Goal: Use online tool/utility

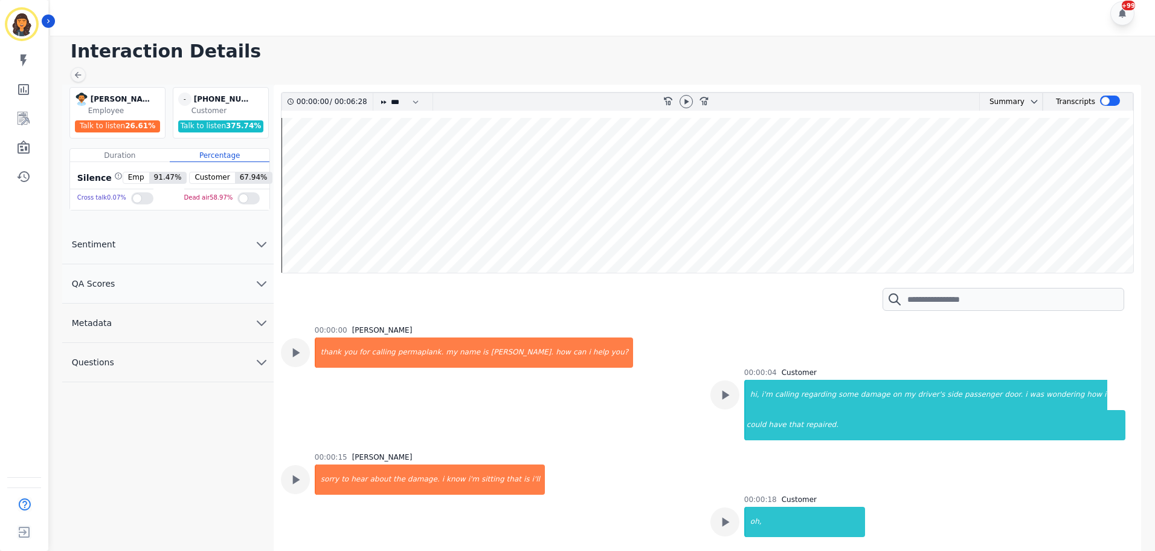
scroll to position [511, 0]
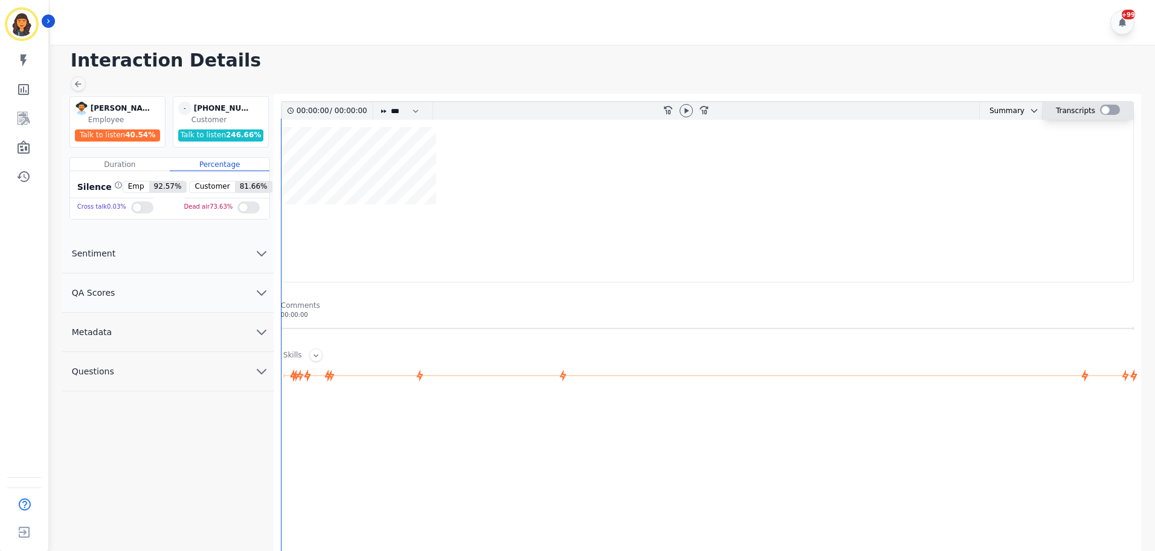
click at [1113, 109] on div at bounding box center [1110, 110] width 20 height 10
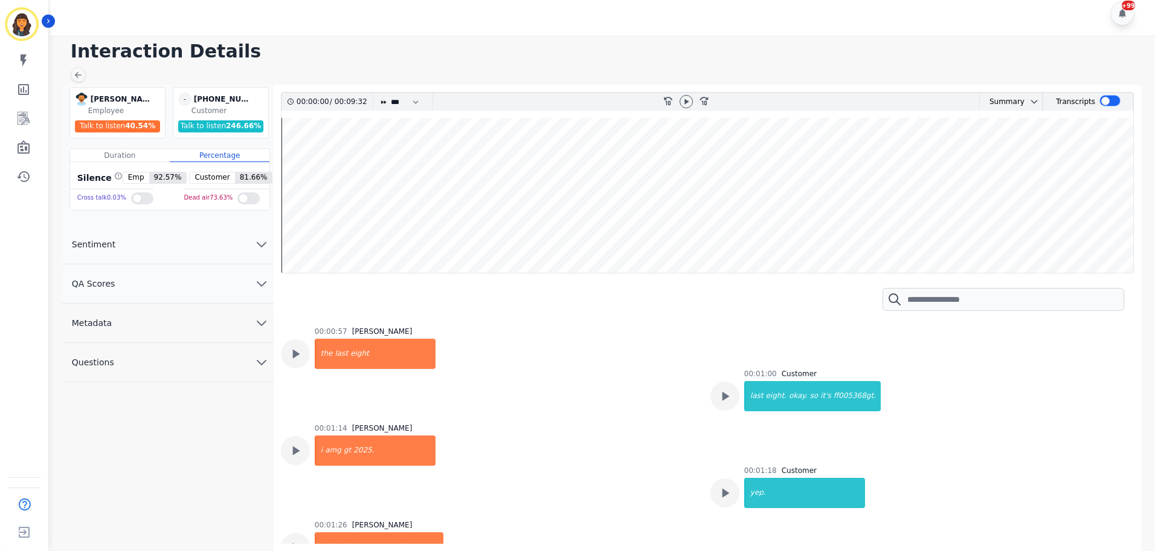
scroll to position [725, 0]
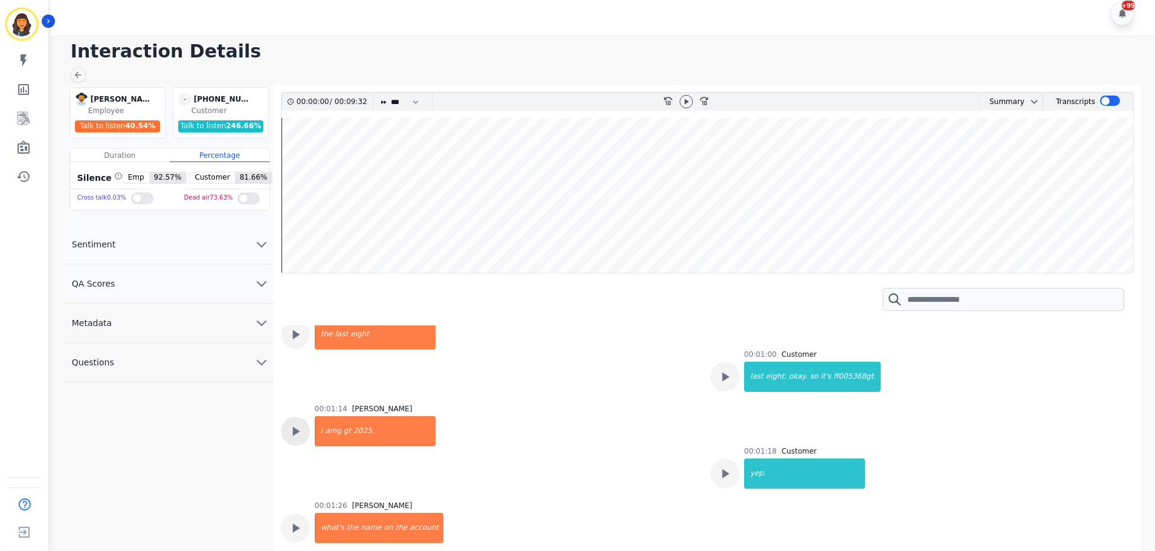
click at [294, 427] on icon at bounding box center [295, 431] width 7 height 9
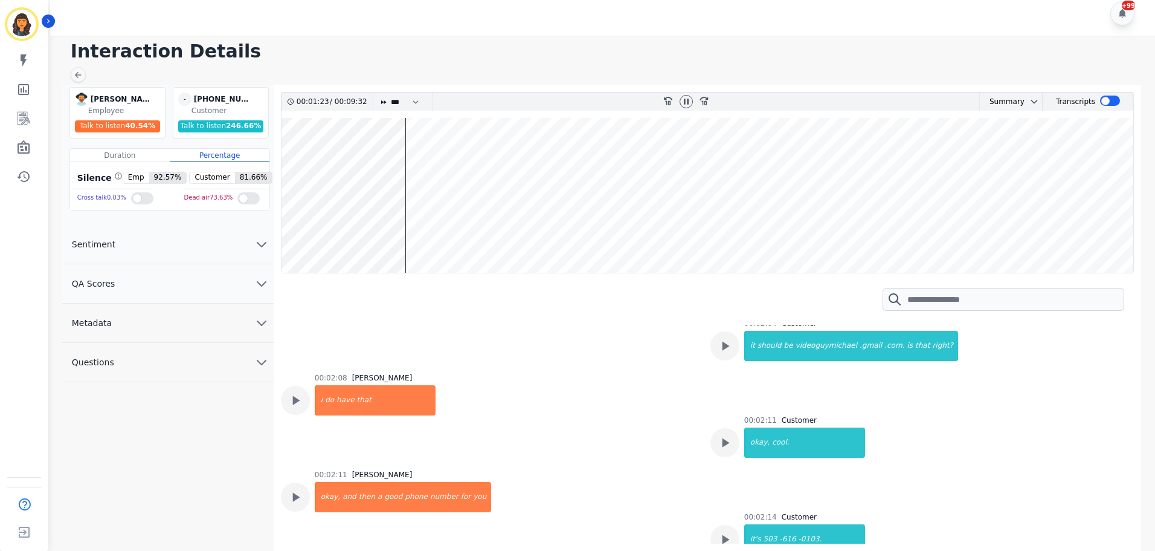
scroll to position [1148, 0]
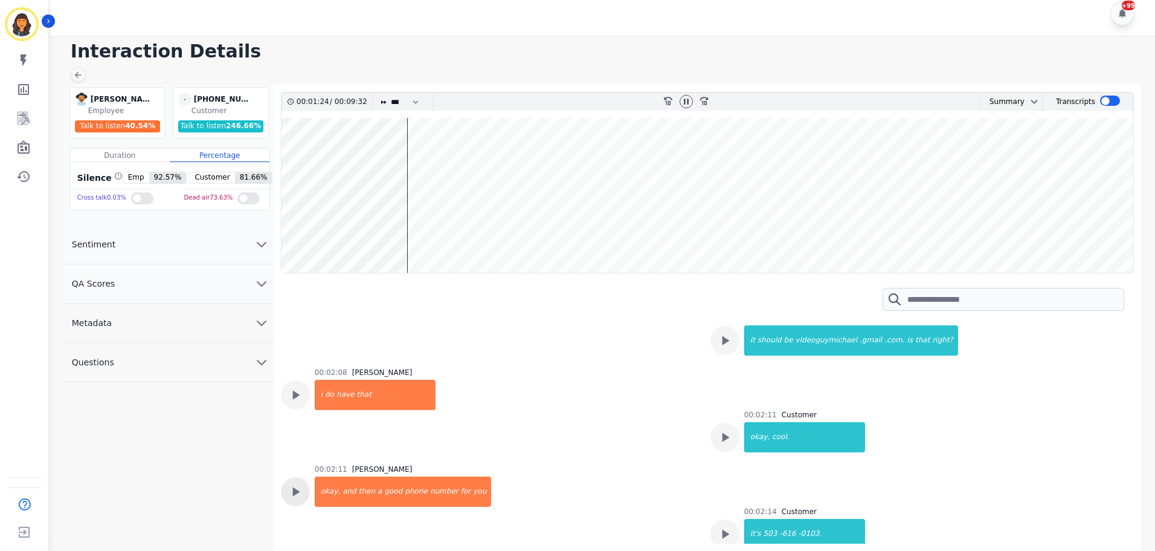
click at [301, 483] on icon at bounding box center [296, 491] width 16 height 16
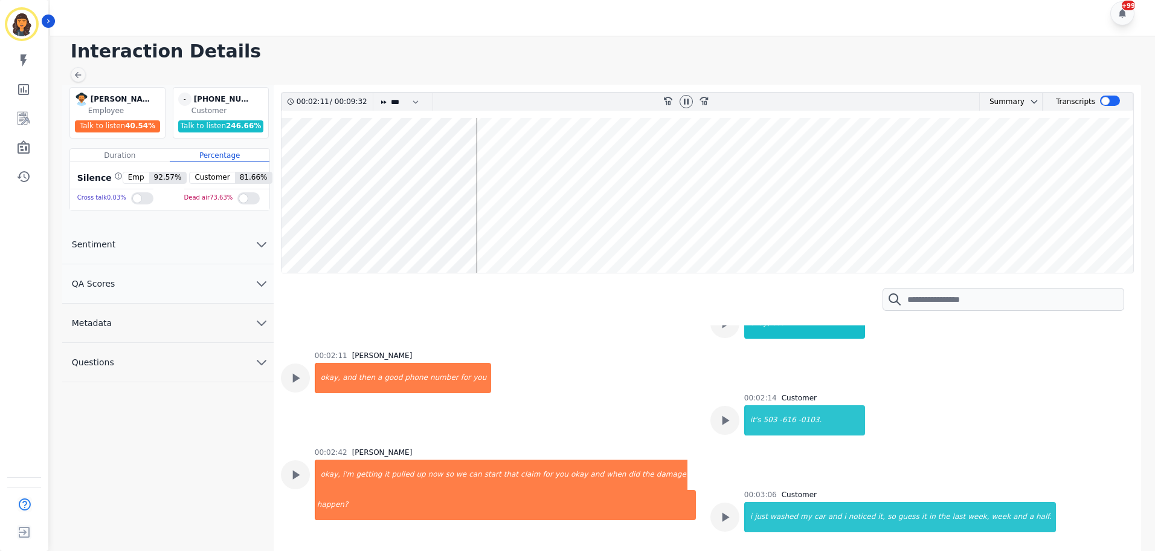
scroll to position [1330, 0]
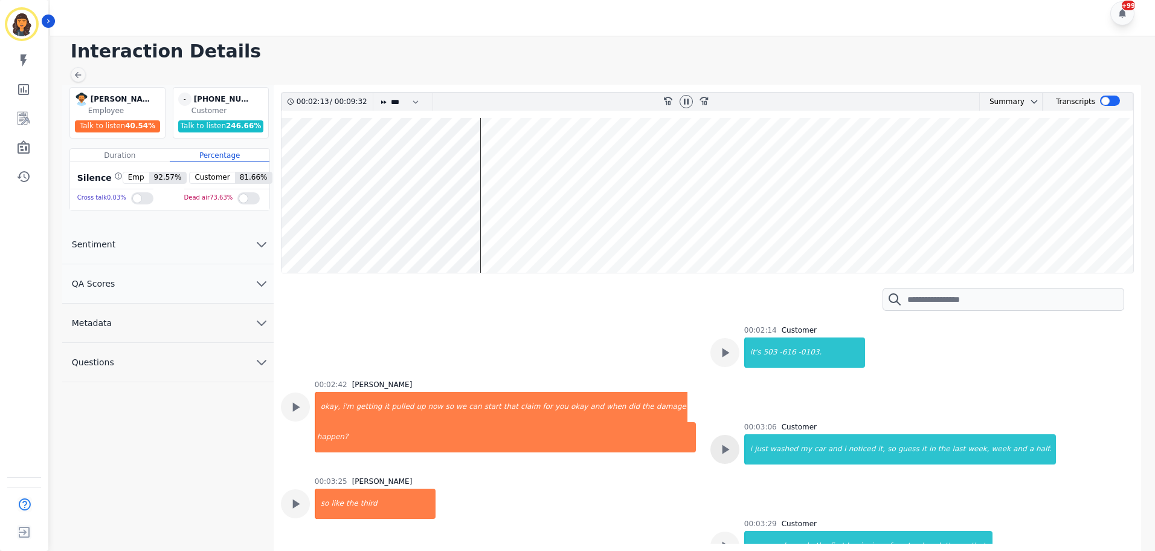
click at [722, 445] on icon at bounding box center [725, 449] width 7 height 9
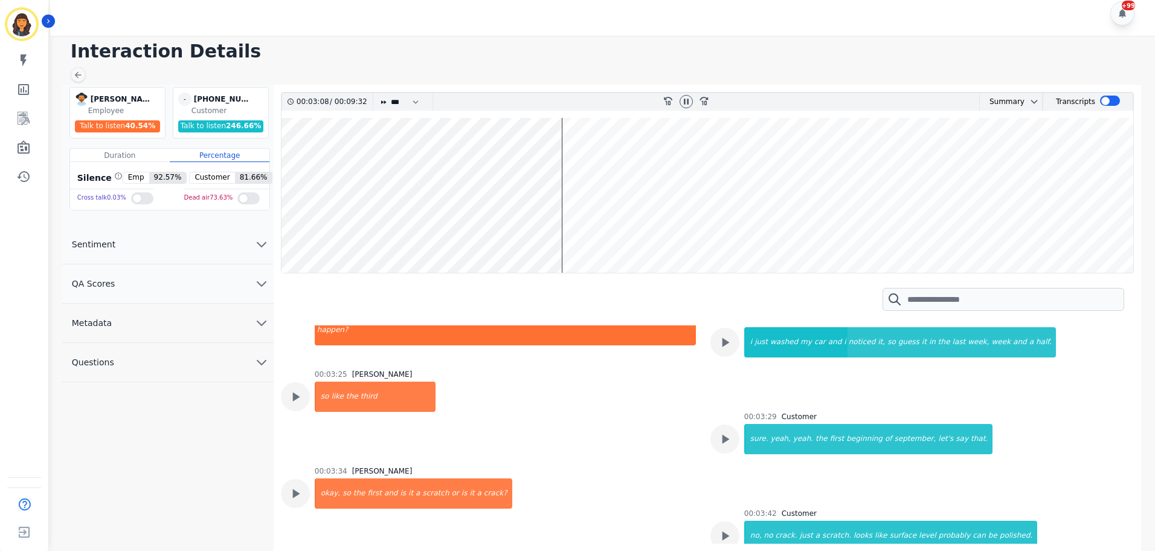
scroll to position [1450, 0]
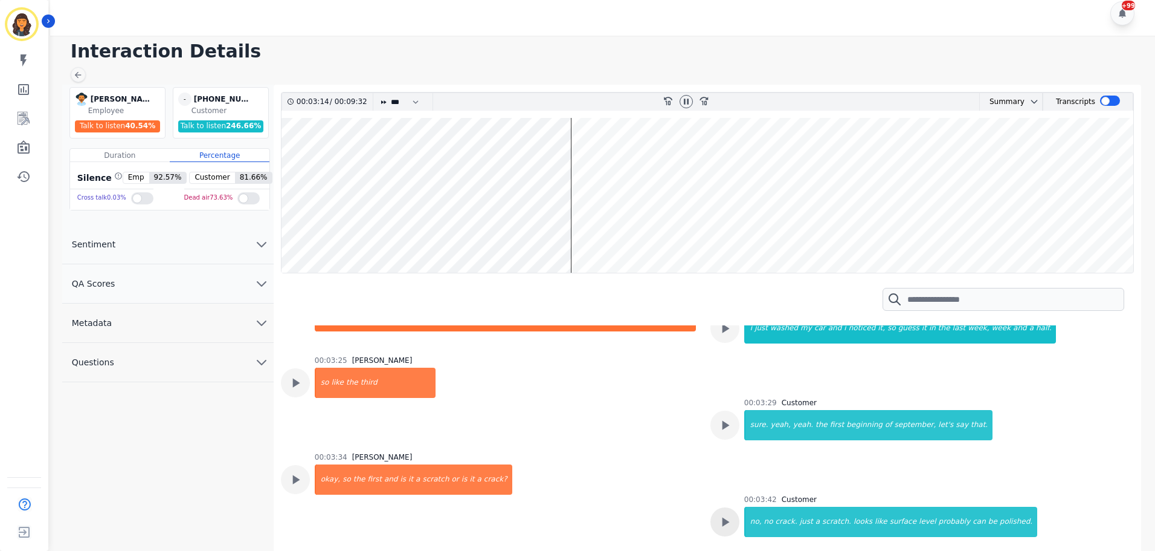
click at [719, 514] on icon at bounding box center [725, 522] width 16 height 16
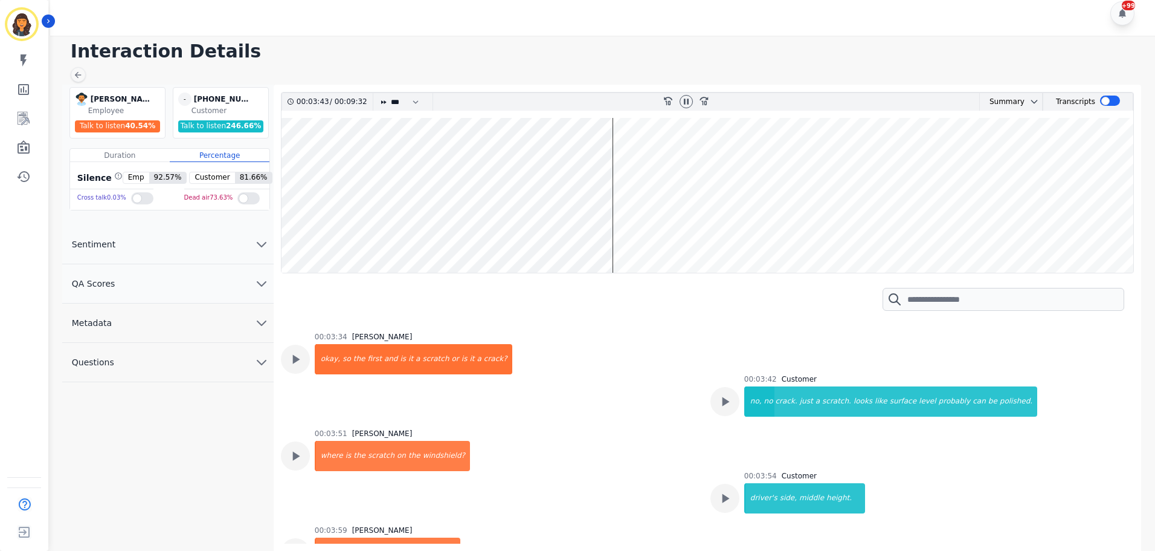
scroll to position [1571, 0]
click at [722, 493] on icon at bounding box center [725, 497] width 7 height 9
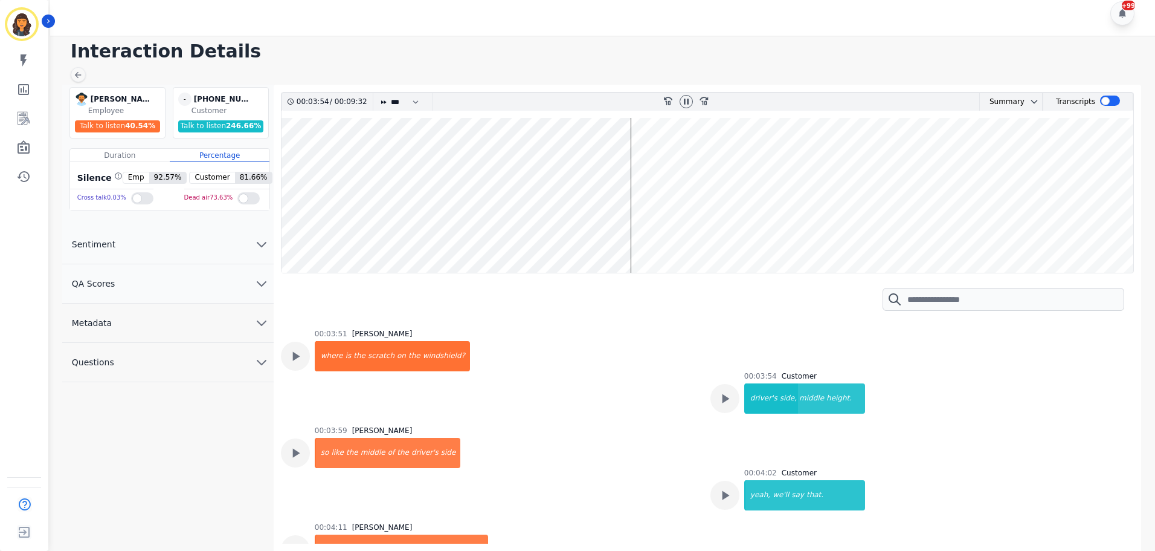
scroll to position [1692, 0]
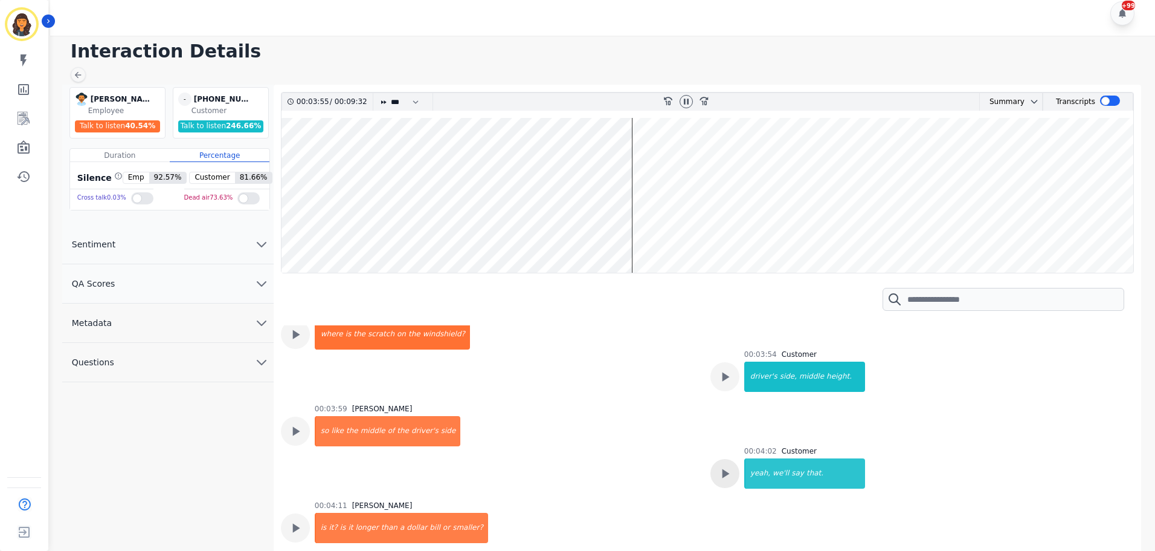
click at [725, 469] on icon at bounding box center [725, 473] width 7 height 9
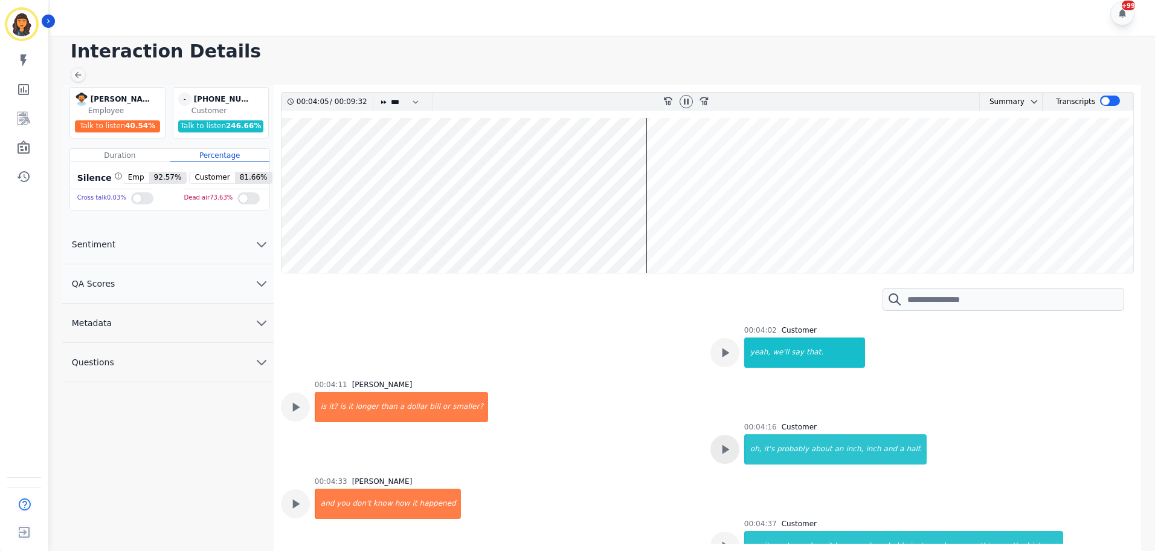
scroll to position [1873, 0]
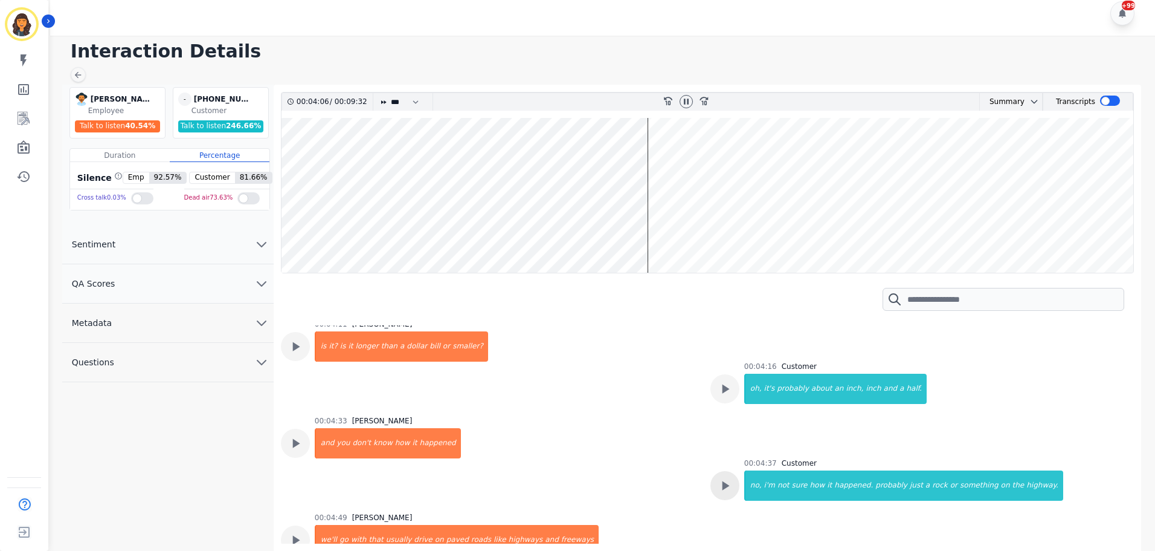
click at [721, 477] on icon at bounding box center [725, 485] width 16 height 16
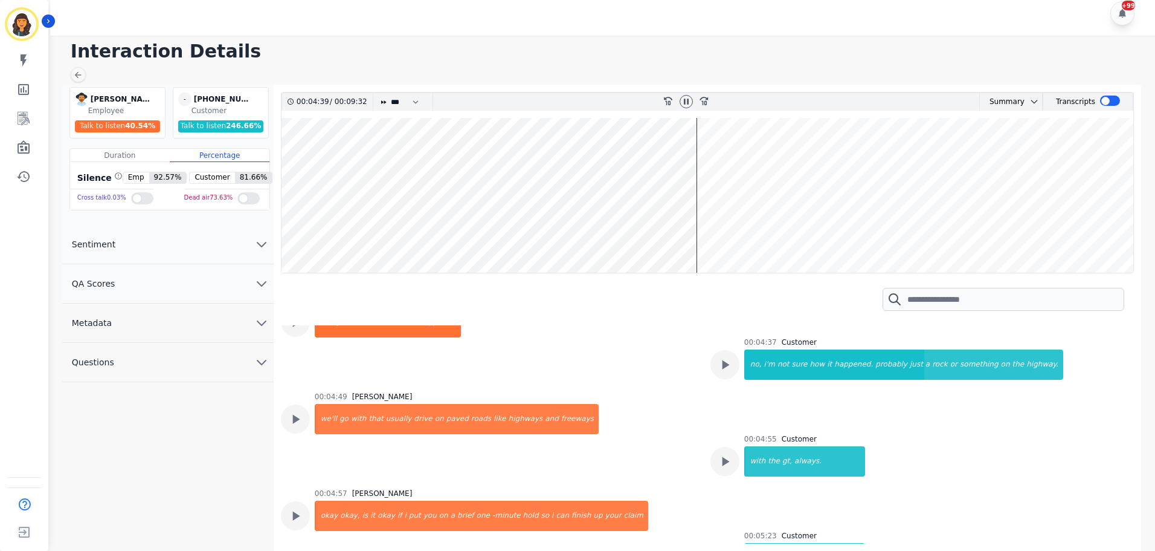
scroll to position [2055, 0]
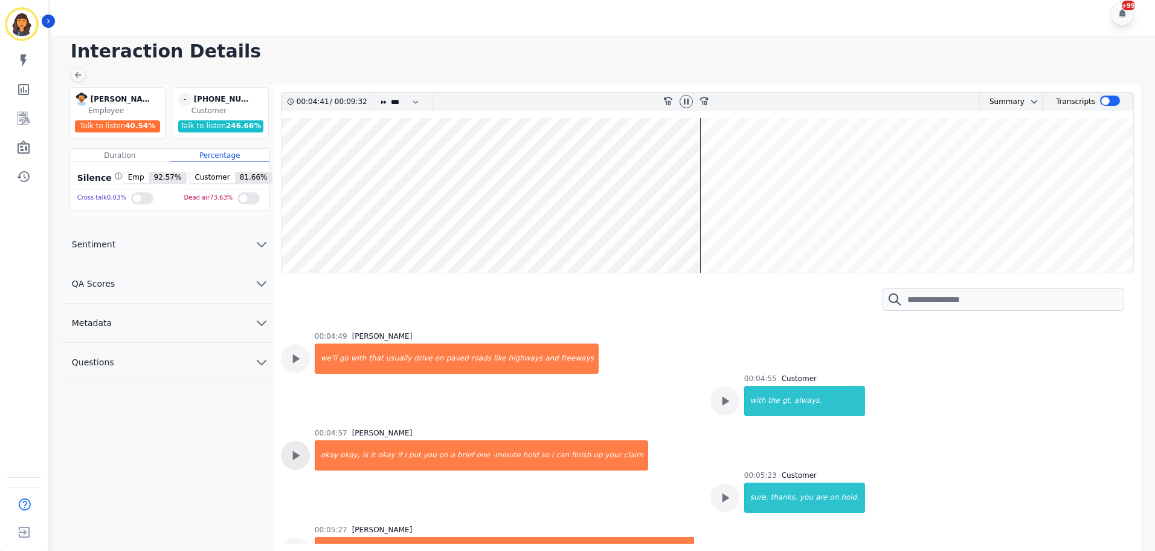
click at [294, 451] on icon at bounding box center [295, 455] width 7 height 9
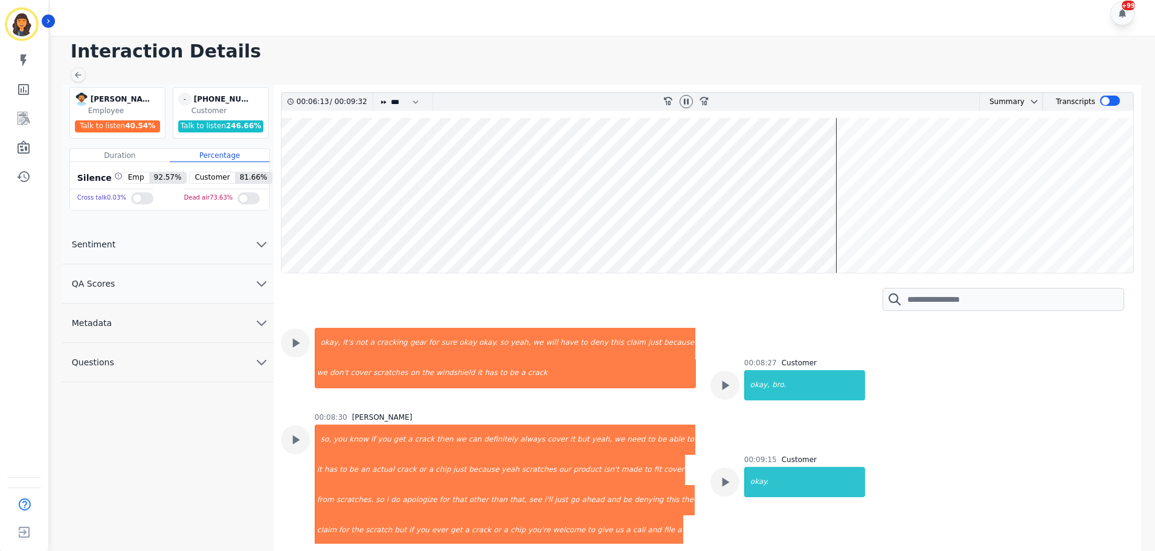
scroll to position [2478, 0]
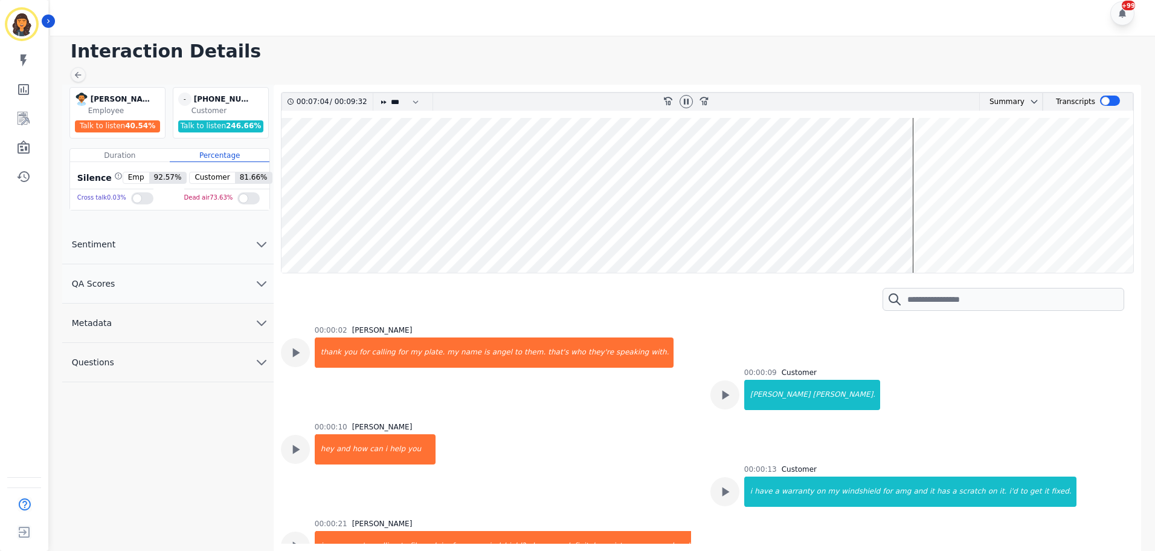
scroll to position [2478, 0]
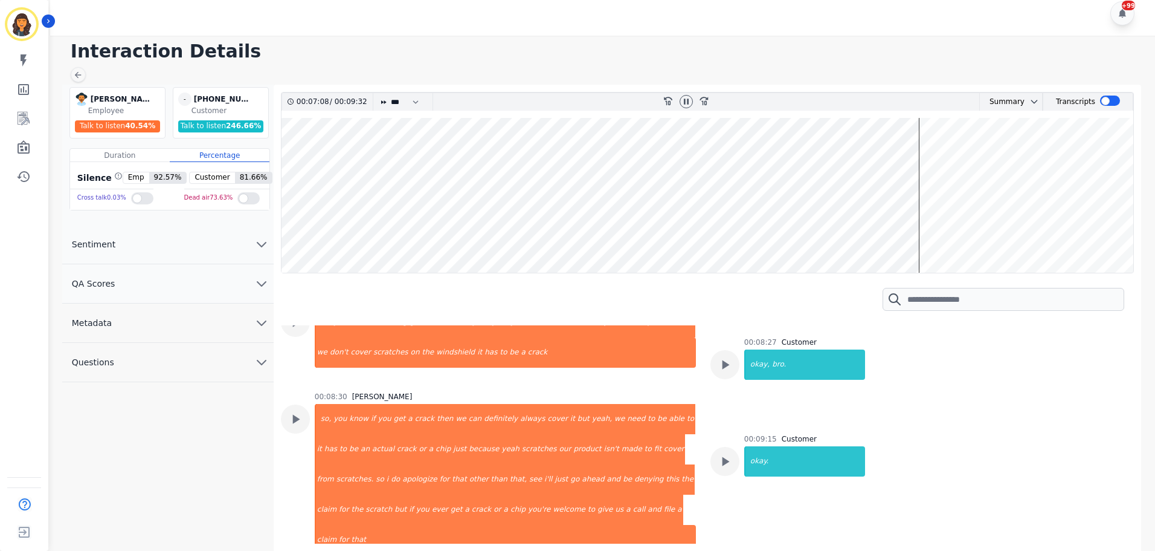
drag, startPoint x: 919, startPoint y: 262, endPoint x: 911, endPoint y: 262, distance: 7.3
click at [911, 262] on wave at bounding box center [708, 195] width 852 height 155
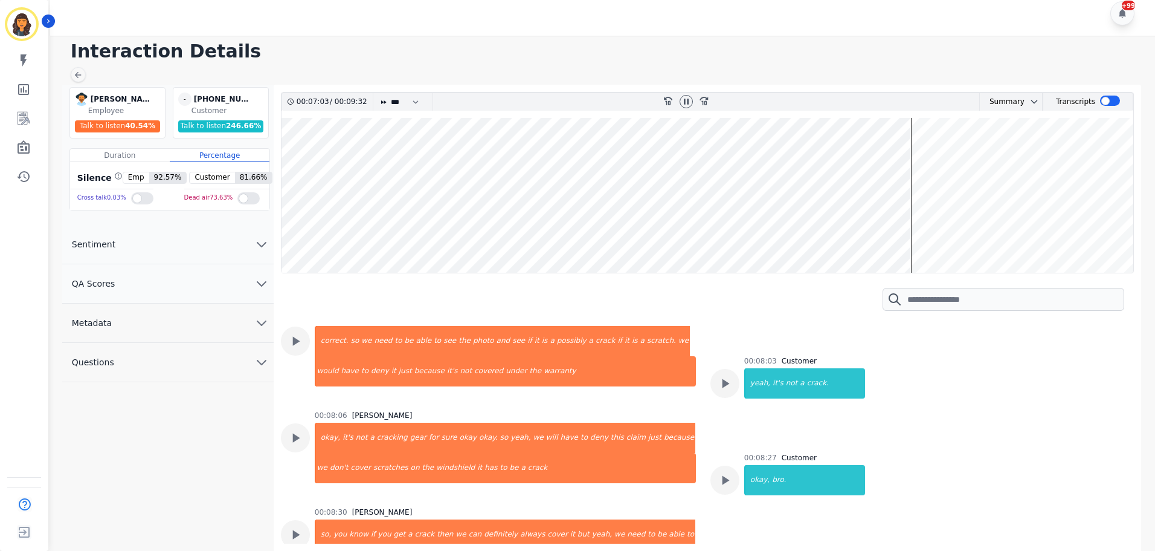
scroll to position [2339, 0]
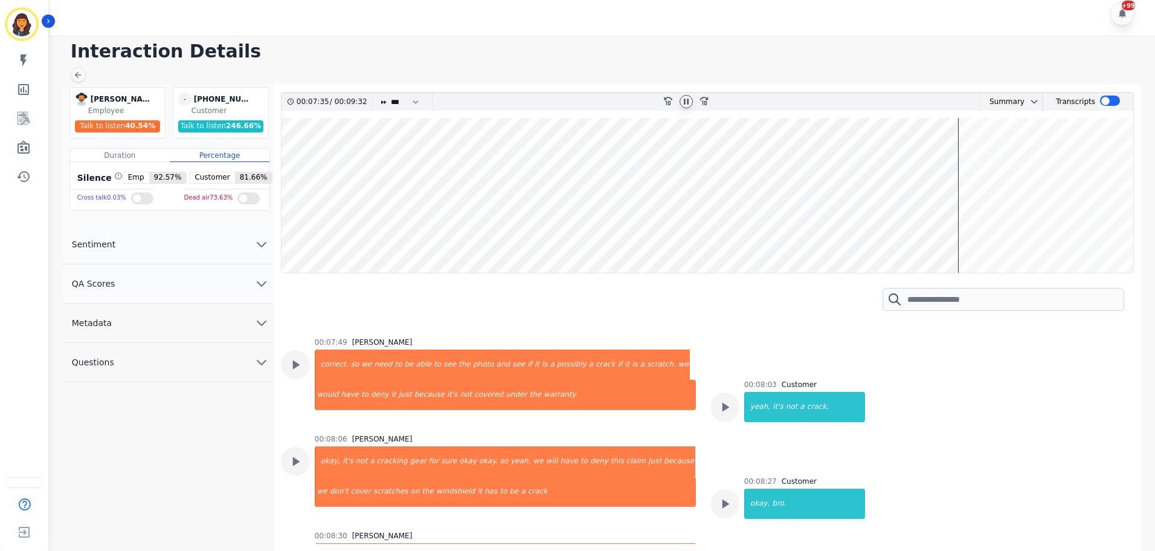
click at [686, 104] on icon at bounding box center [687, 102] width 10 height 10
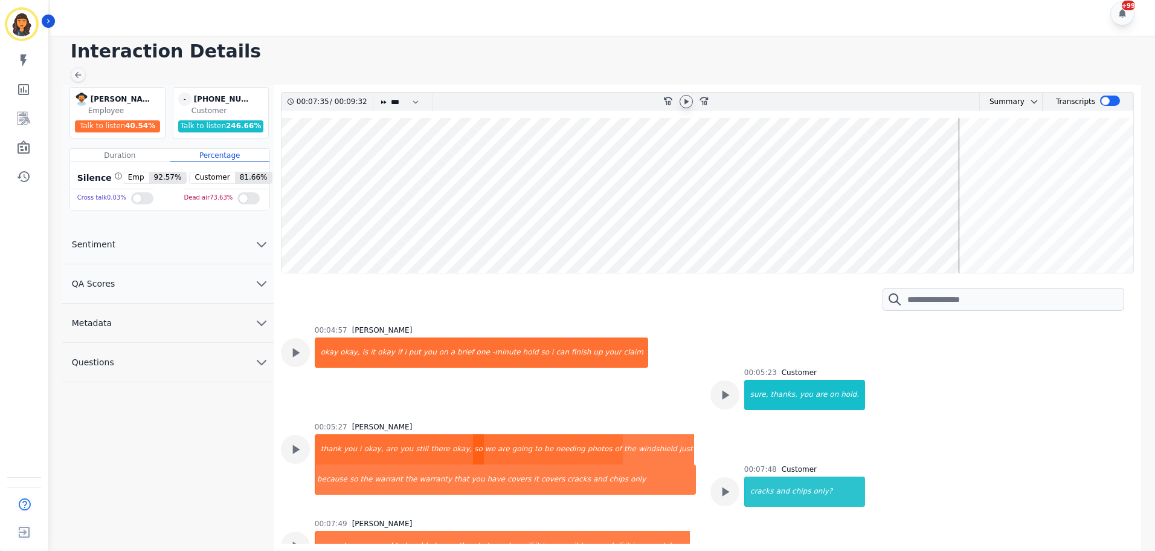
scroll to position [2097, 0]
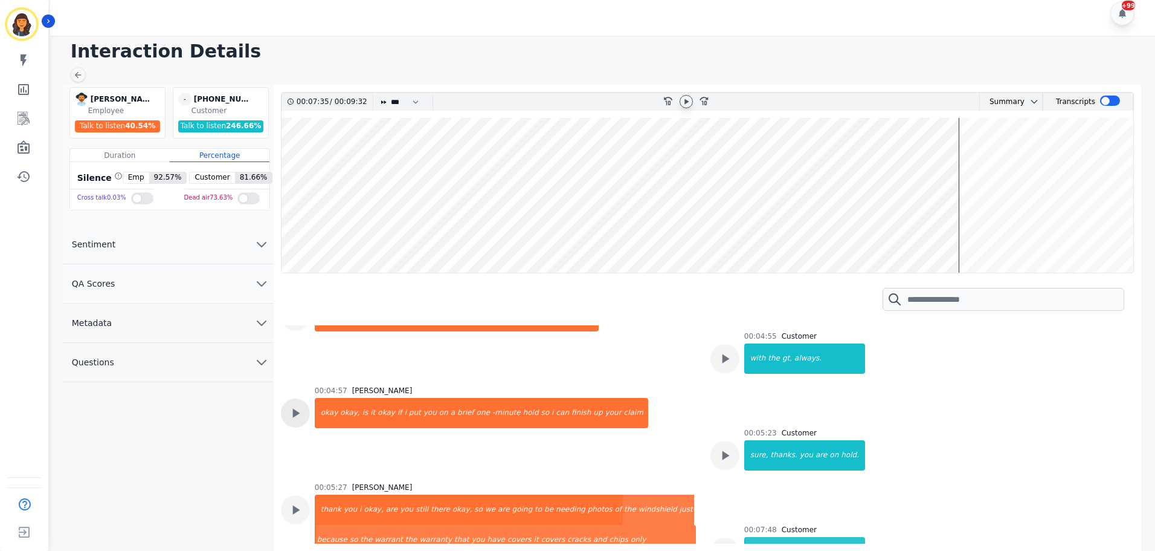
click at [301, 405] on icon at bounding box center [296, 413] width 16 height 16
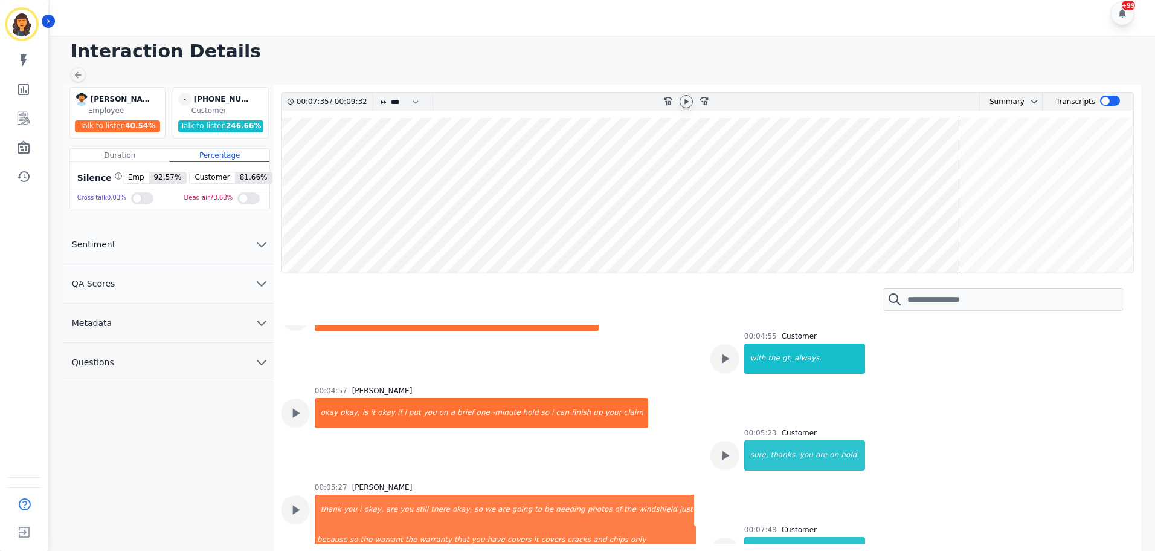
drag, startPoint x: 959, startPoint y: 198, endPoint x: 950, endPoint y: 198, distance: 9.1
click at [950, 198] on wave at bounding box center [708, 195] width 852 height 155
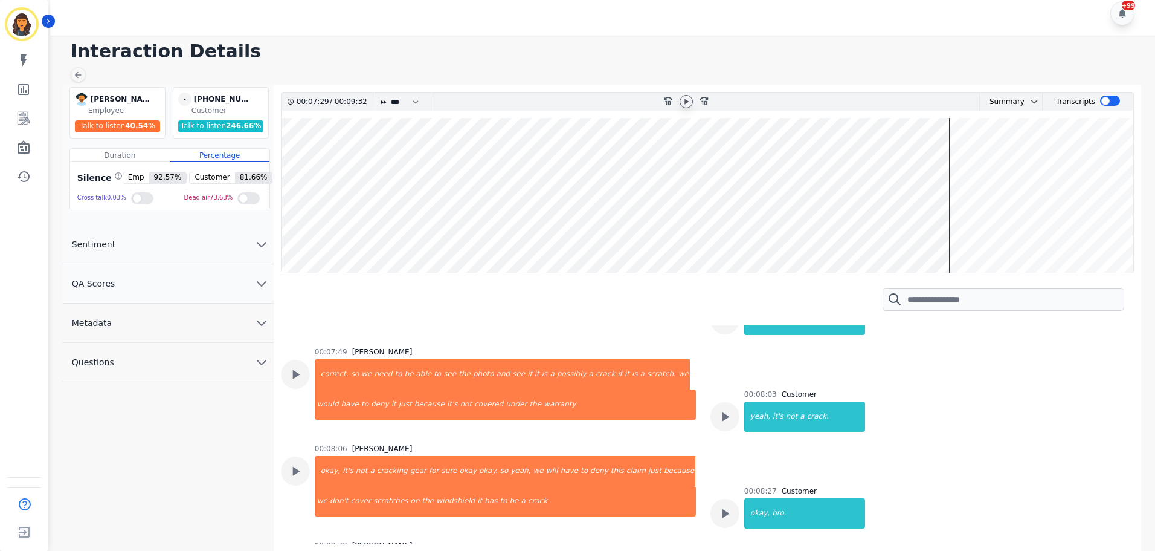
scroll to position [2339, 0]
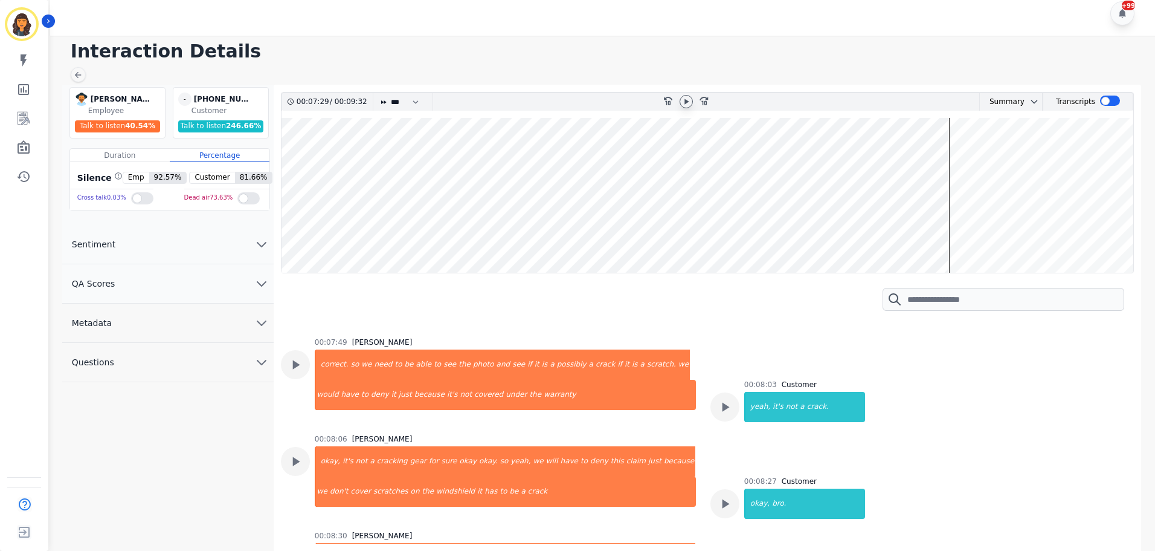
click at [877, 187] on wave at bounding box center [708, 195] width 852 height 155
click at [682, 103] on icon at bounding box center [687, 102] width 10 height 10
